Goal: Task Accomplishment & Management: Use online tool/utility

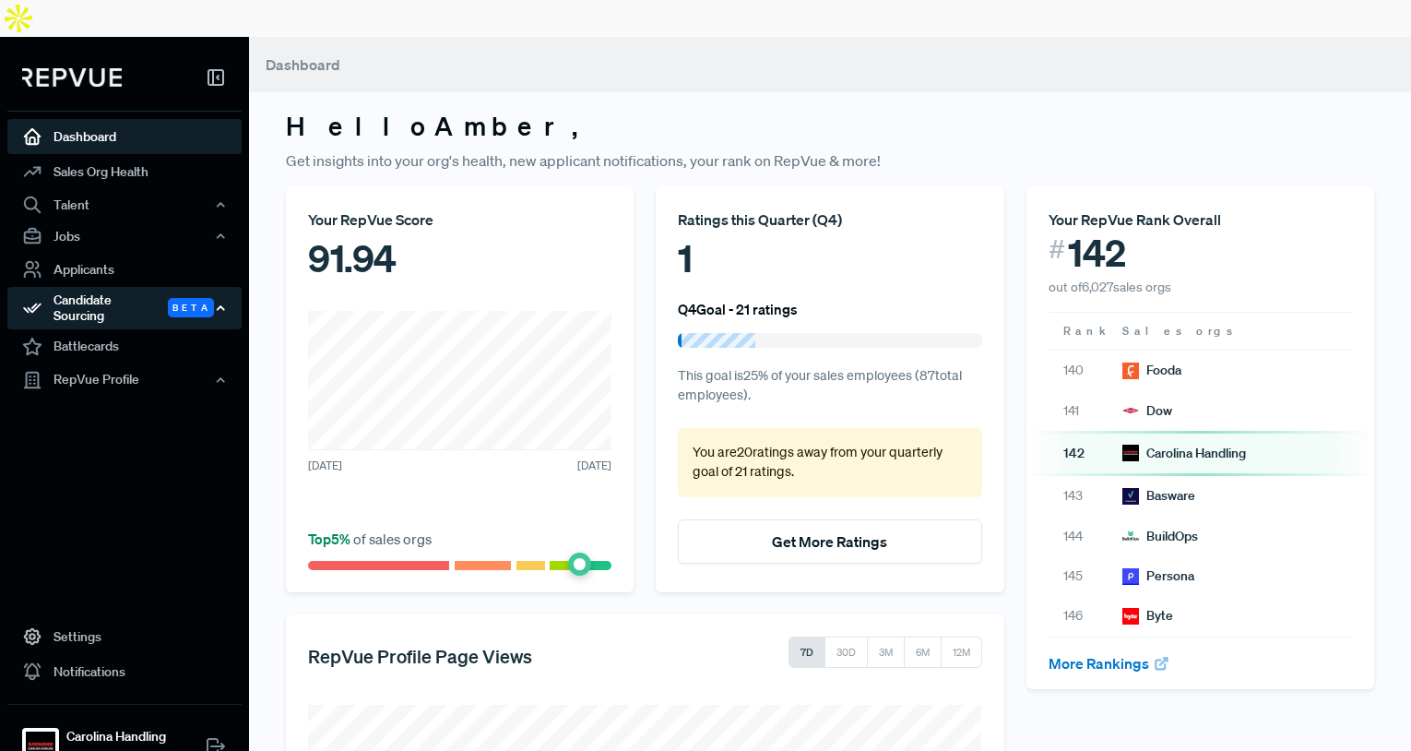
click at [140, 287] on div "Candidate Sourcing Beta" at bounding box center [124, 308] width 234 height 42
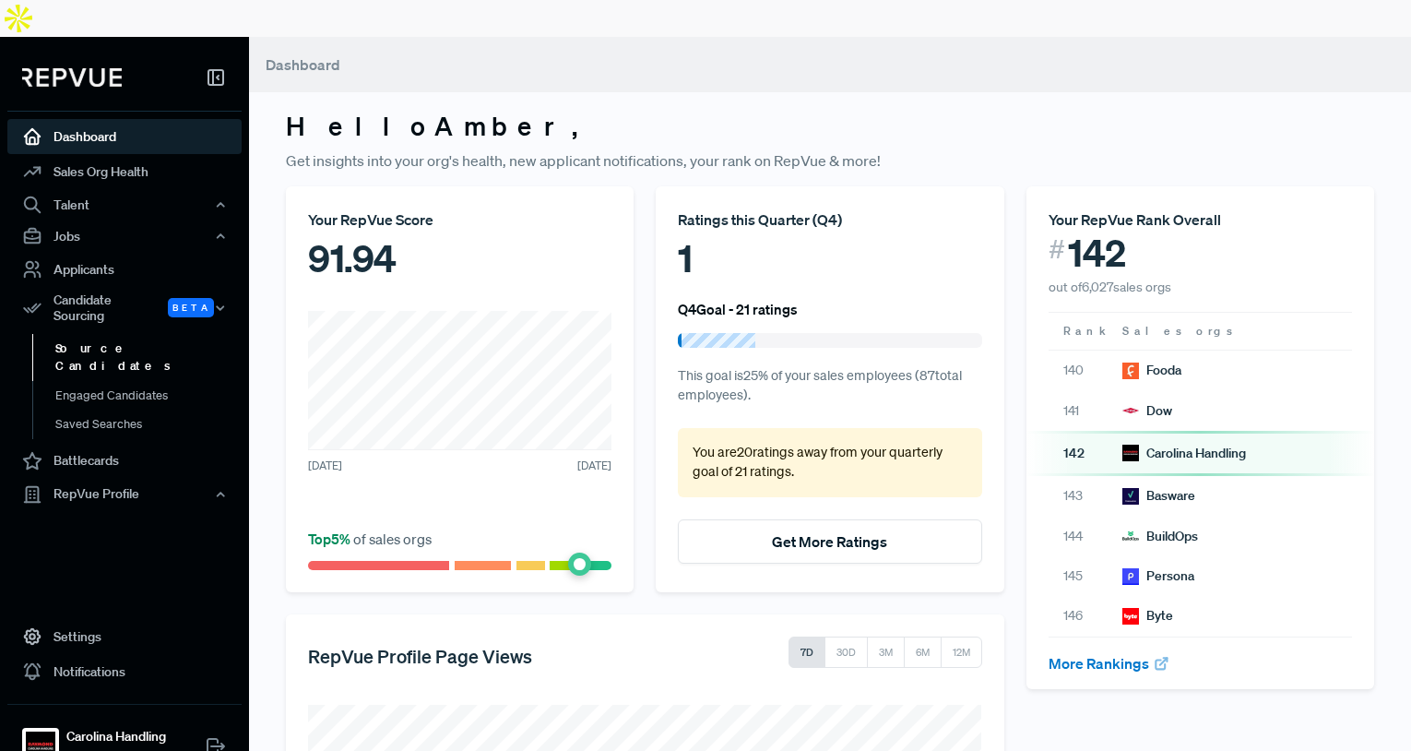
click at [150, 334] on link "Source Candidates" at bounding box center [149, 357] width 234 height 47
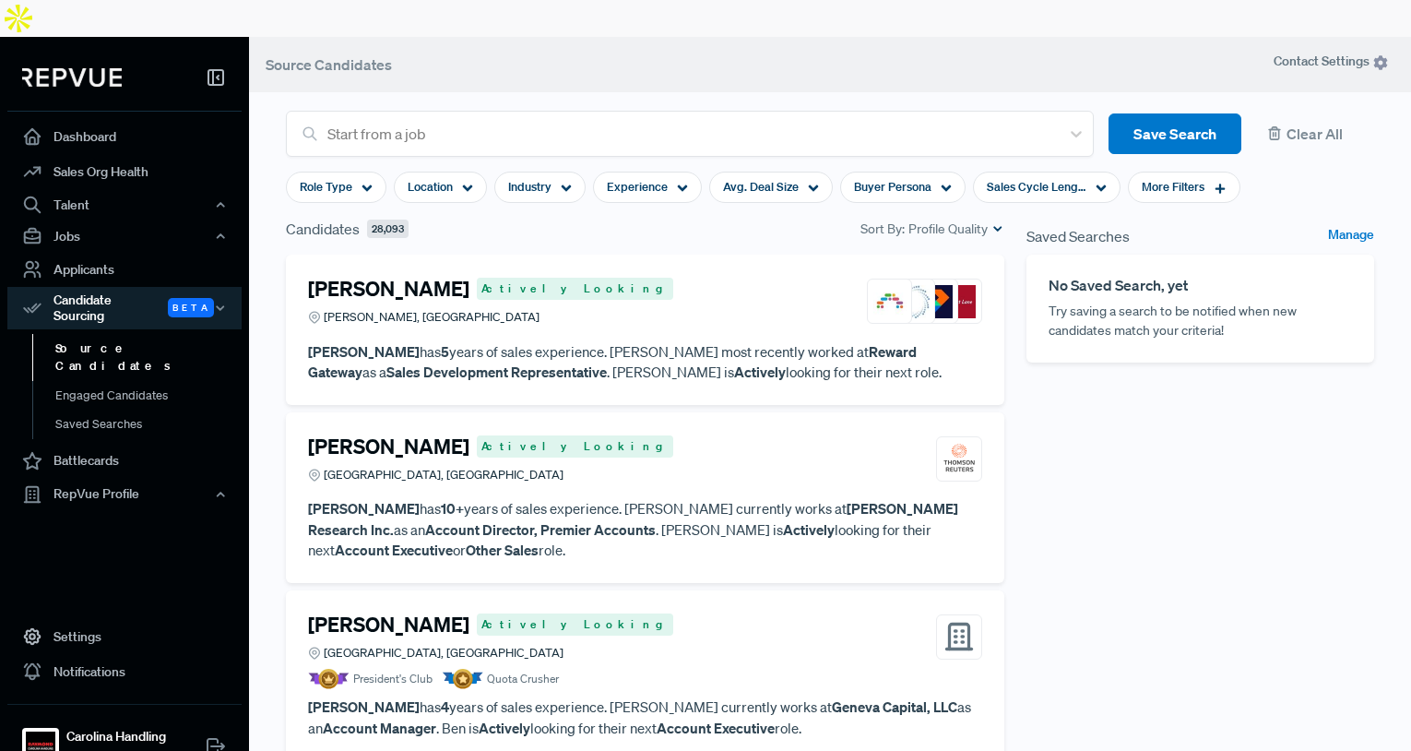
click at [476, 37] on header "Source Candidates" at bounding box center [830, 64] width 1162 height 55
click at [434, 178] on span "Location" at bounding box center [430, 187] width 45 height 18
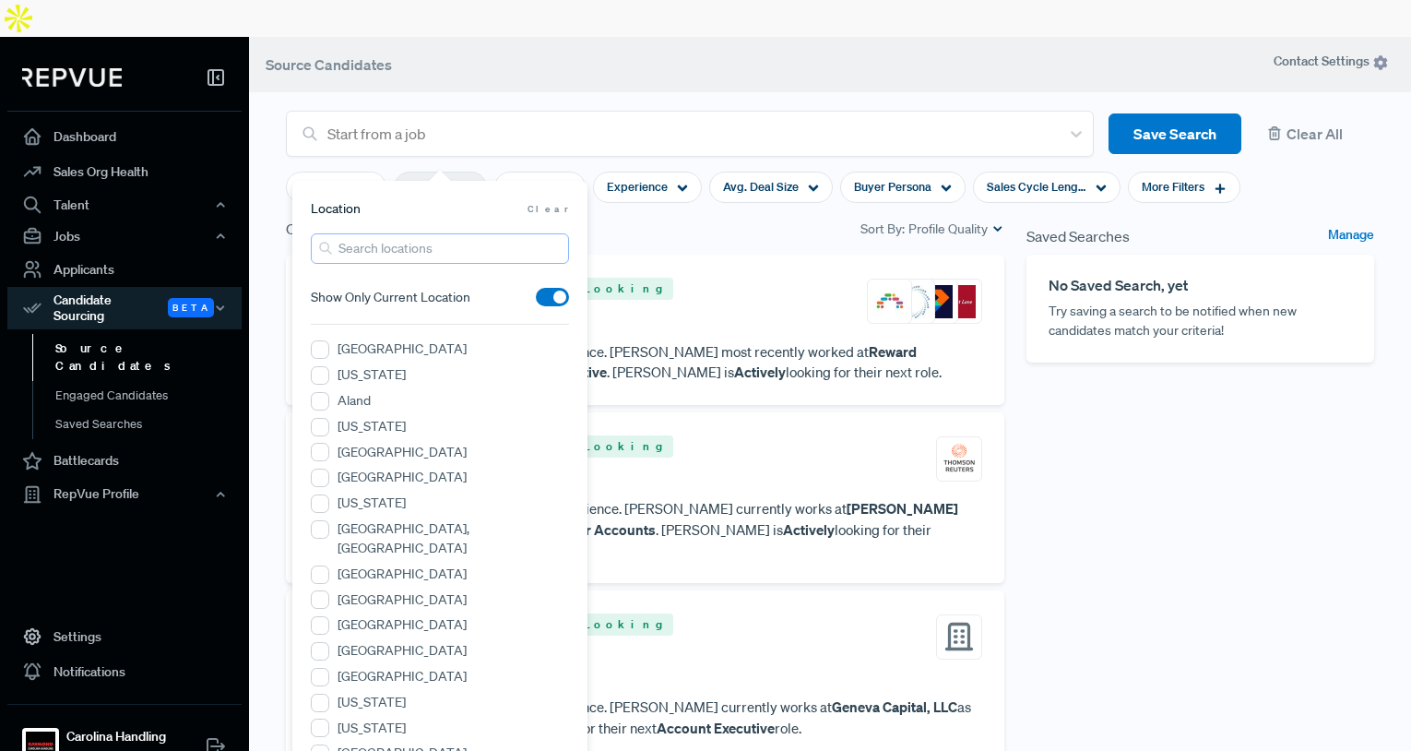
click at [372, 243] on input "search" at bounding box center [440, 248] width 258 height 30
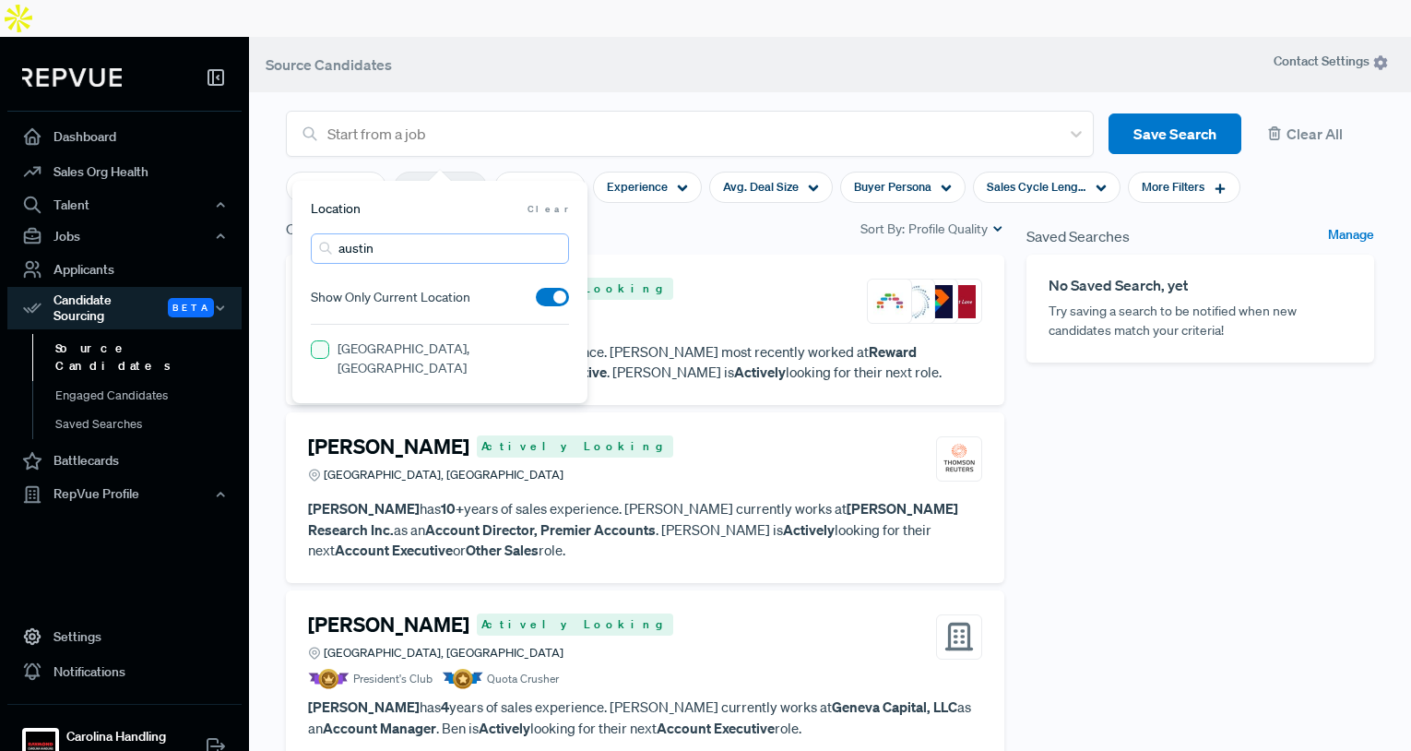
type input "austin"
click at [313, 349] on TX "[GEOGRAPHIC_DATA], [GEOGRAPHIC_DATA]" at bounding box center [320, 349] width 18 height 18
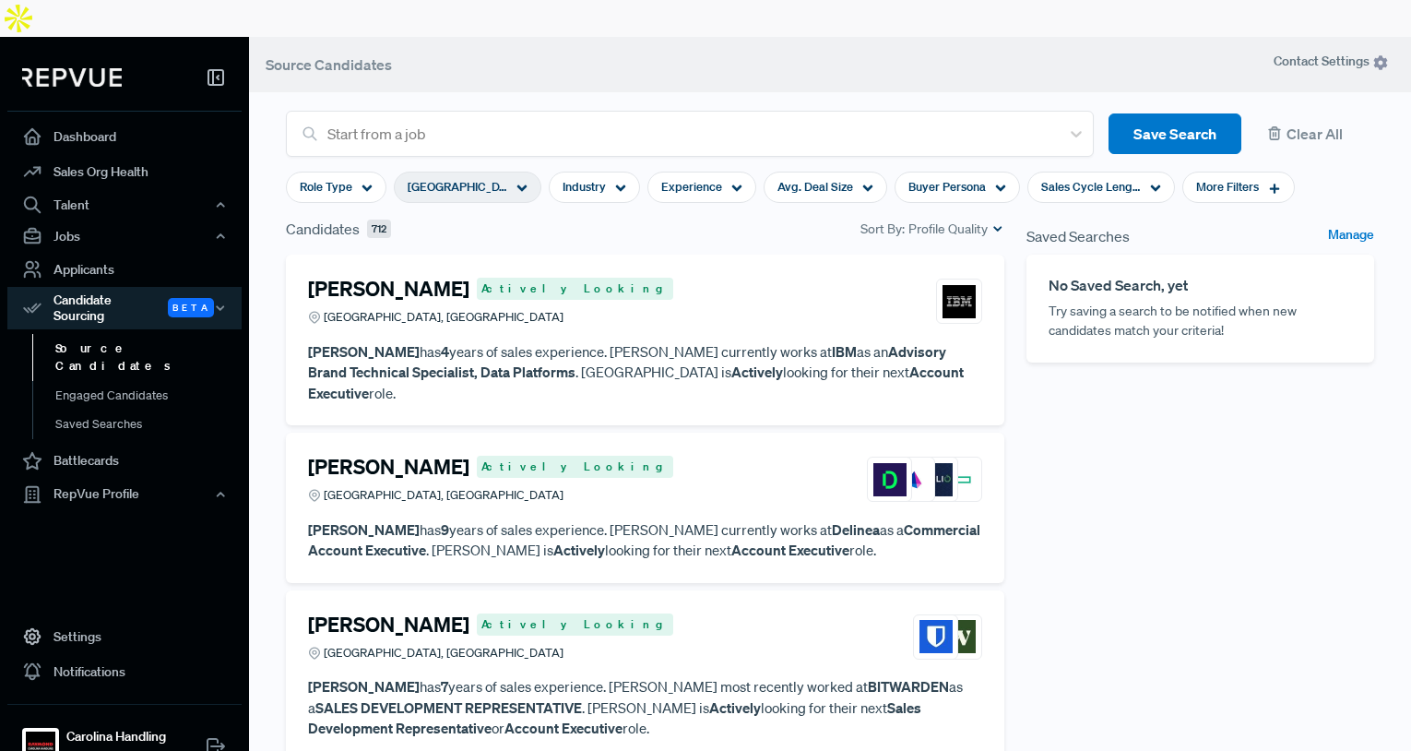
click at [1175, 467] on div "Saved Searches Manage No Saved Search, yet Try saving a search to be notified w…" at bounding box center [1200, 521] width 370 height 607
click at [1244, 178] on span "More Filters" at bounding box center [1227, 187] width 63 height 18
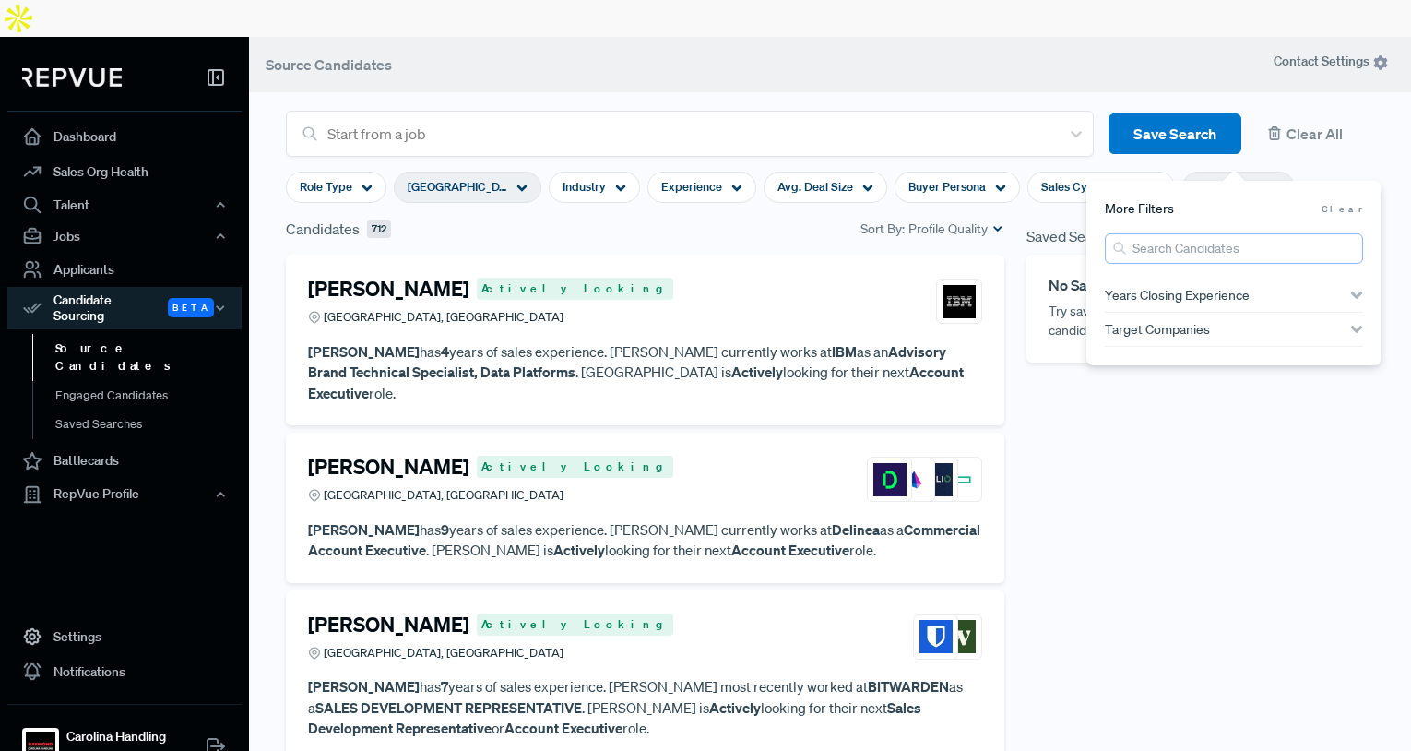
click at [1191, 251] on input "search" at bounding box center [1234, 248] width 258 height 30
paste input "[PERSON_NAME]"
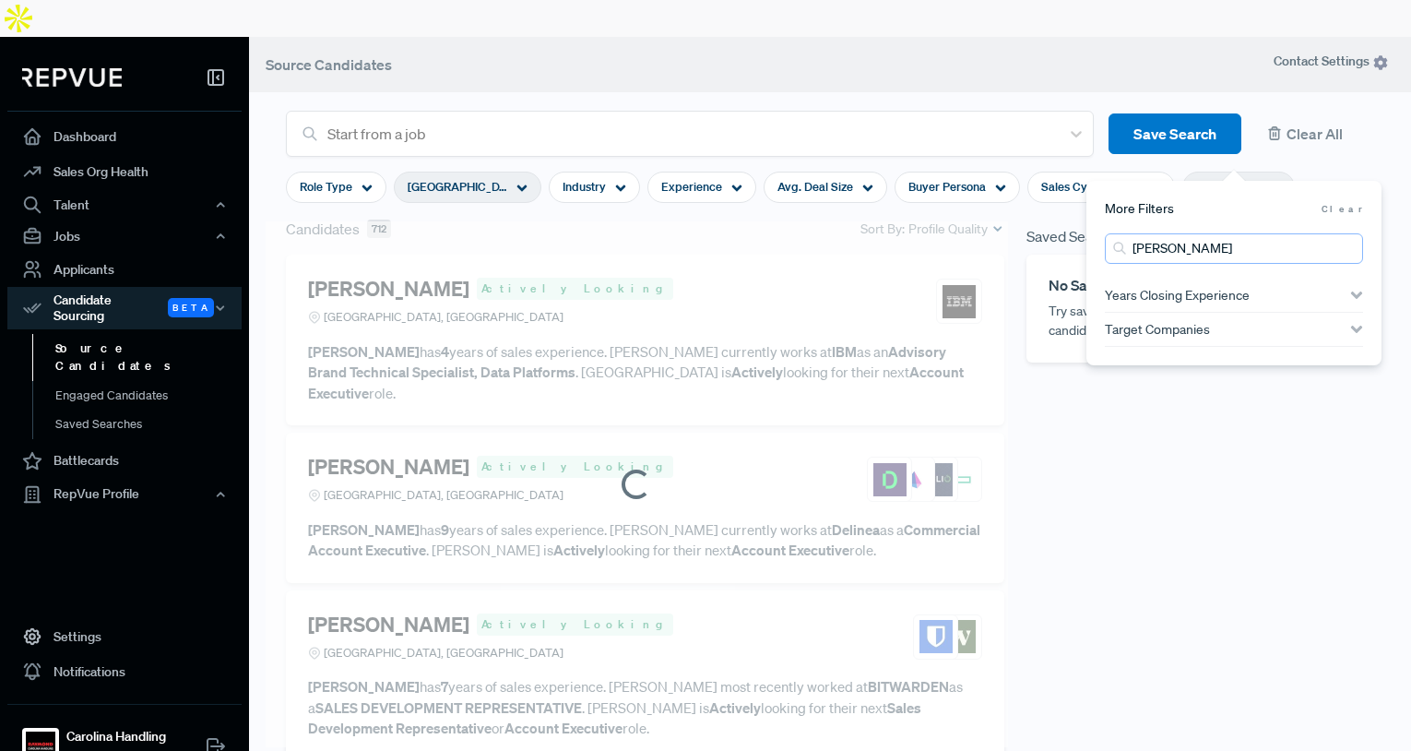
type input "[PERSON_NAME]"
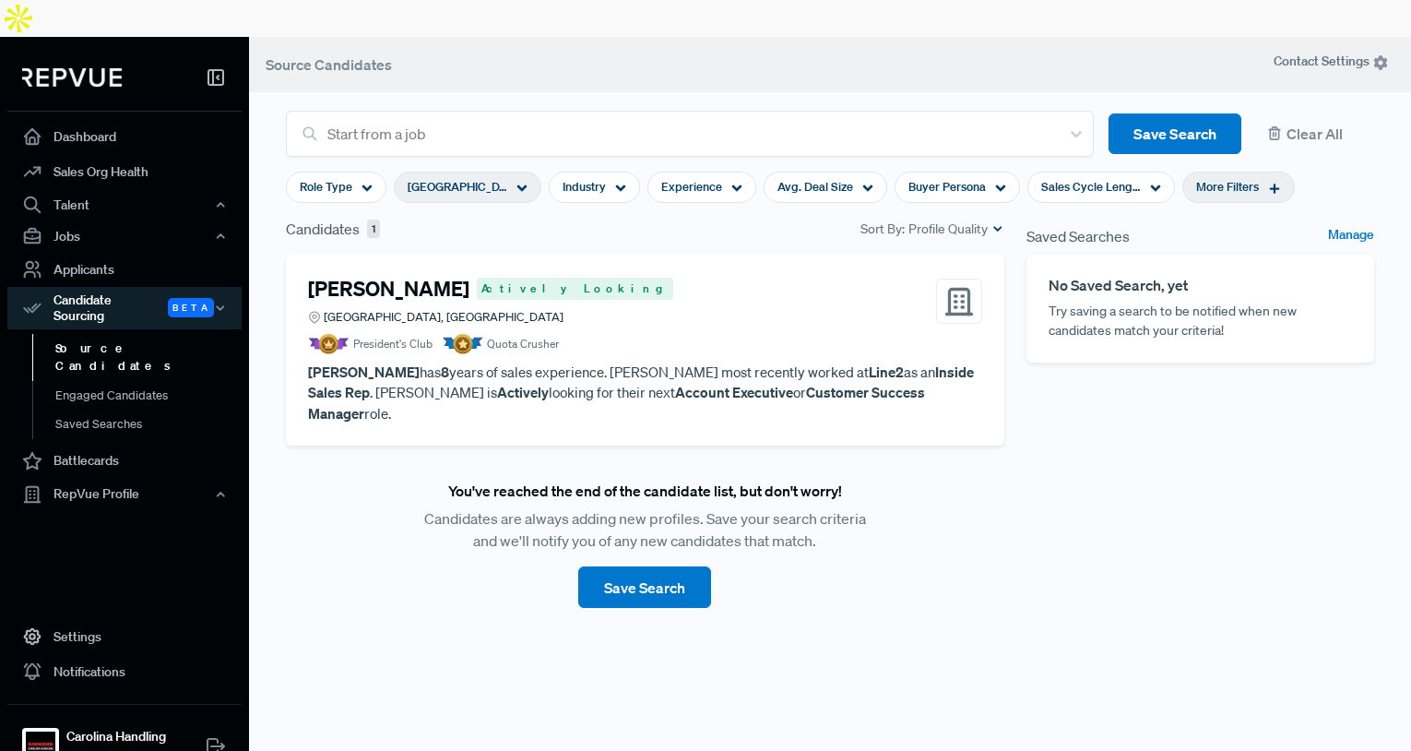
click at [612, 277] on div "[PERSON_NAME] Actively Looking [GEOGRAPHIC_DATA], [GEOGRAPHIC_DATA]" at bounding box center [645, 302] width 674 height 50
